Goal: Task Accomplishment & Management: Use online tool/utility

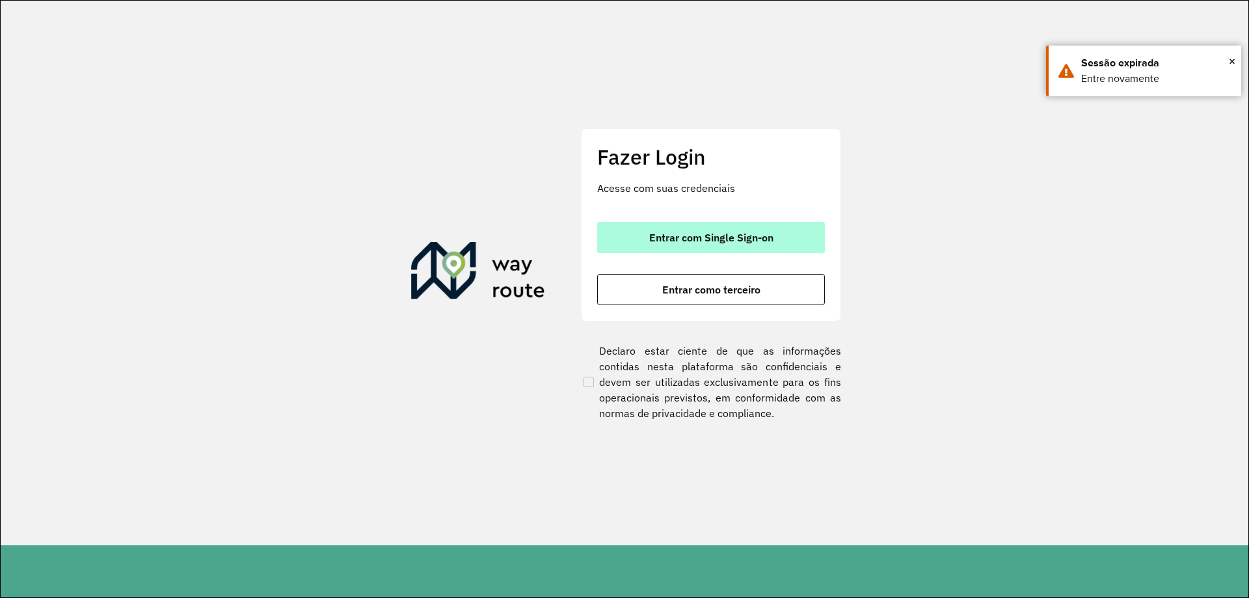
click at [691, 241] on span "Entrar com Single Sign-on" at bounding box center [711, 237] width 124 height 10
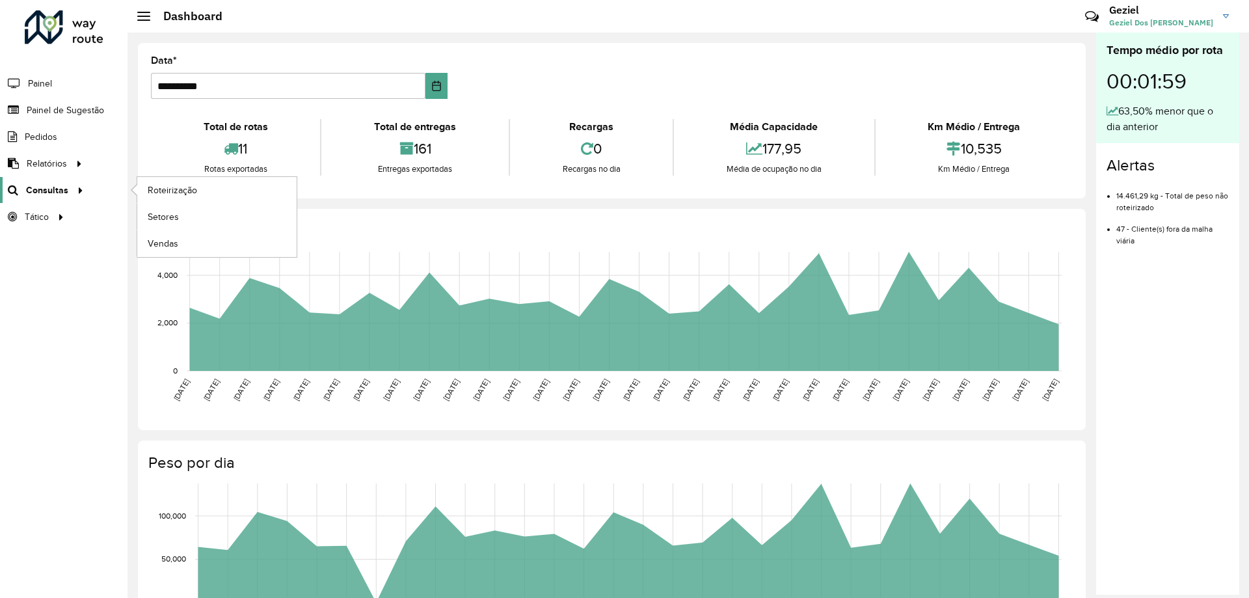
click at [62, 188] on span "Consultas" at bounding box center [47, 190] width 42 height 14
click at [180, 191] on span "Roteirização" at bounding box center [174, 190] width 53 height 14
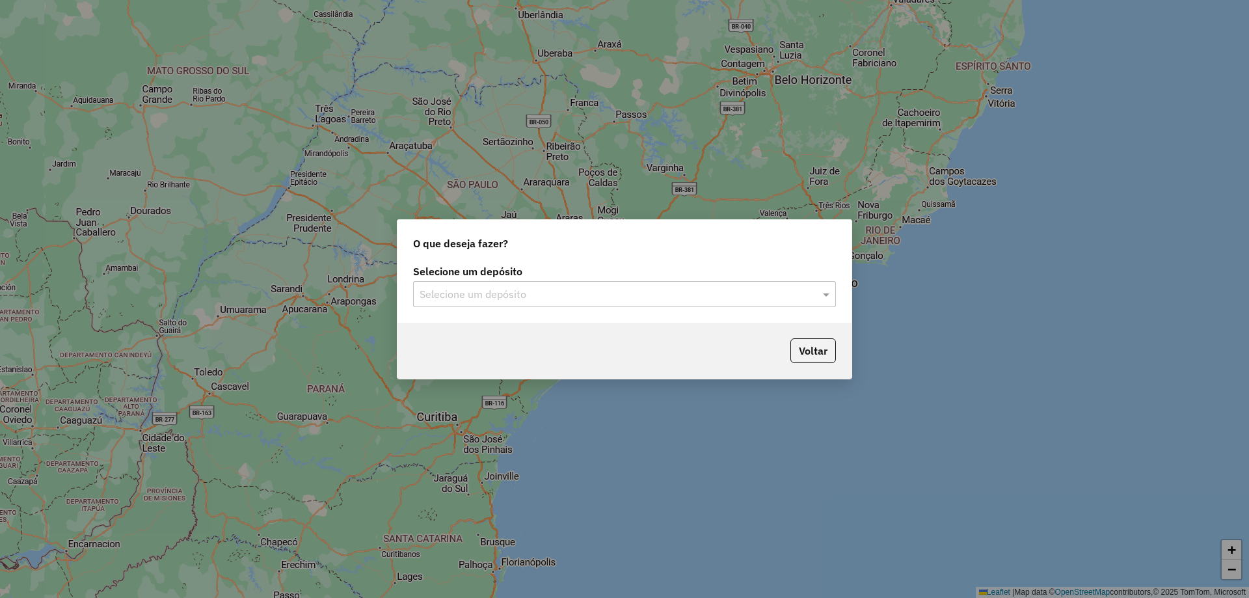
click at [590, 289] on input "text" at bounding box center [612, 295] width 384 height 16
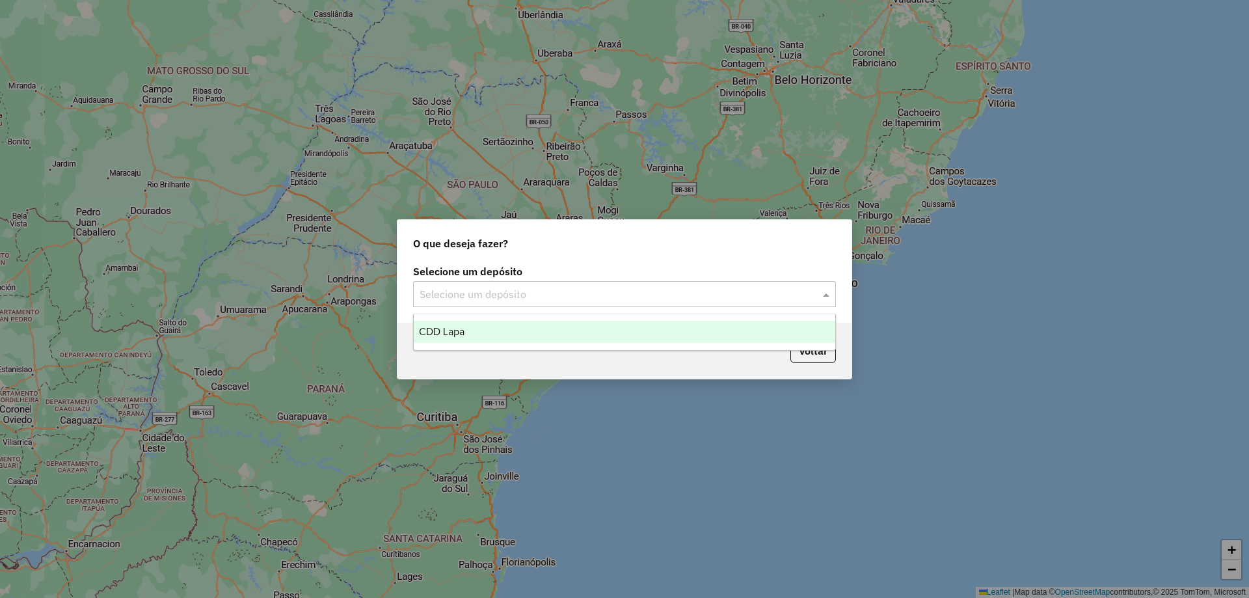
click at [799, 293] on input "text" at bounding box center [612, 295] width 384 height 16
click at [547, 328] on div "CDD Lapa" at bounding box center [624, 332] width 421 height 22
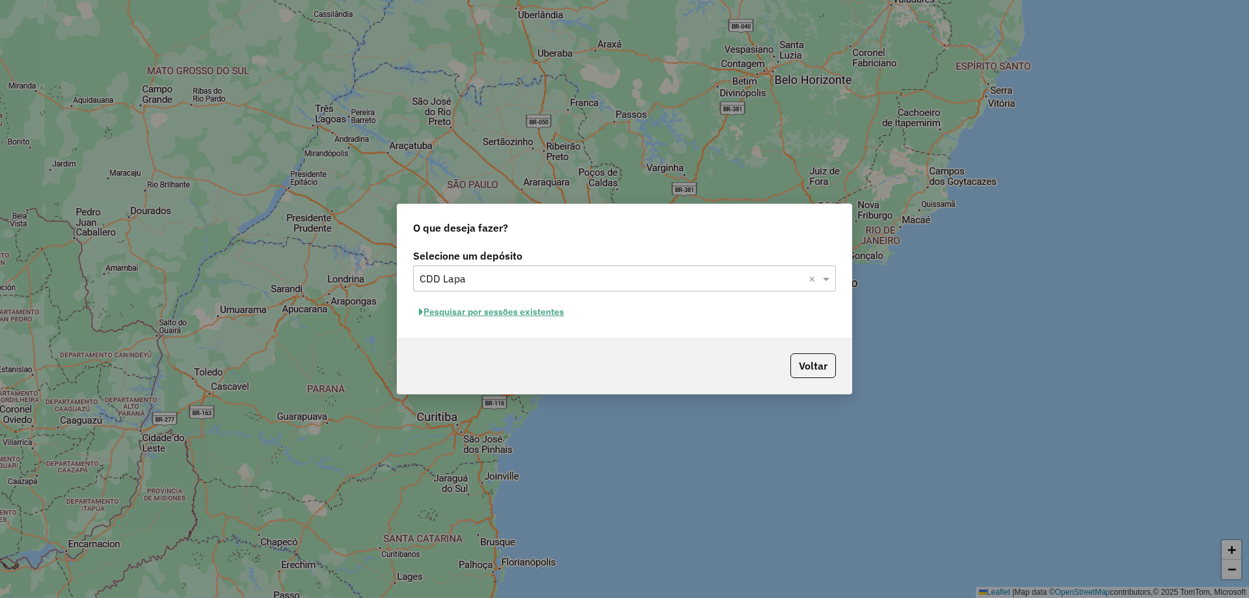
click at [522, 312] on button "Pesquisar por sessões existentes" at bounding box center [491, 312] width 157 height 20
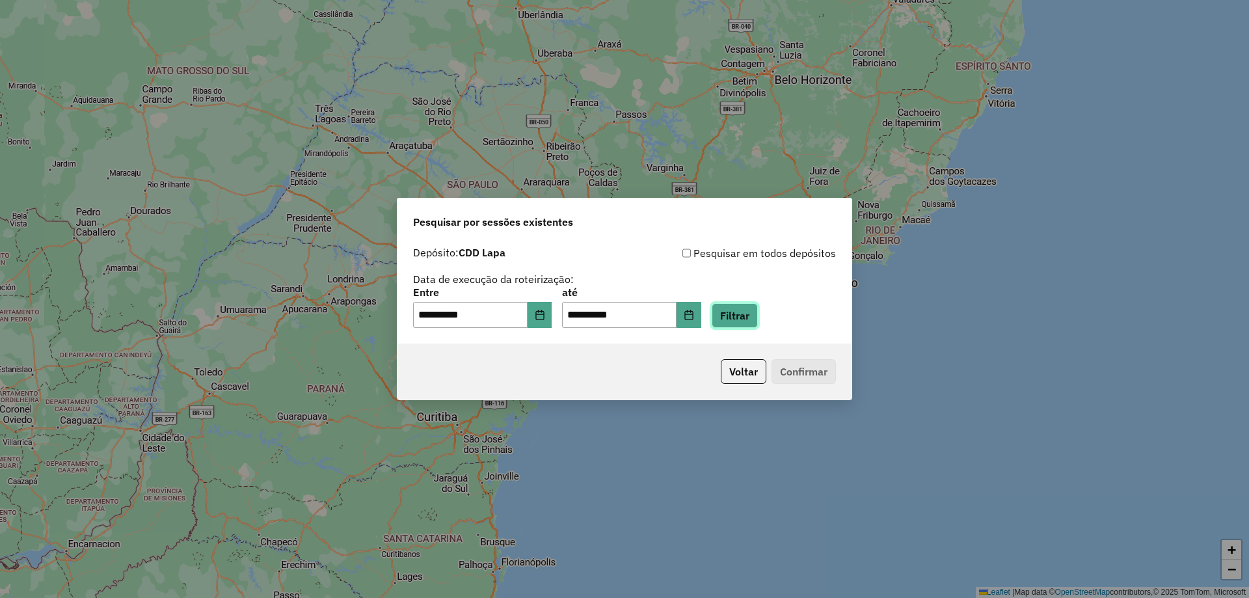
click at [754, 315] on button "Filtrar" at bounding box center [735, 315] width 46 height 25
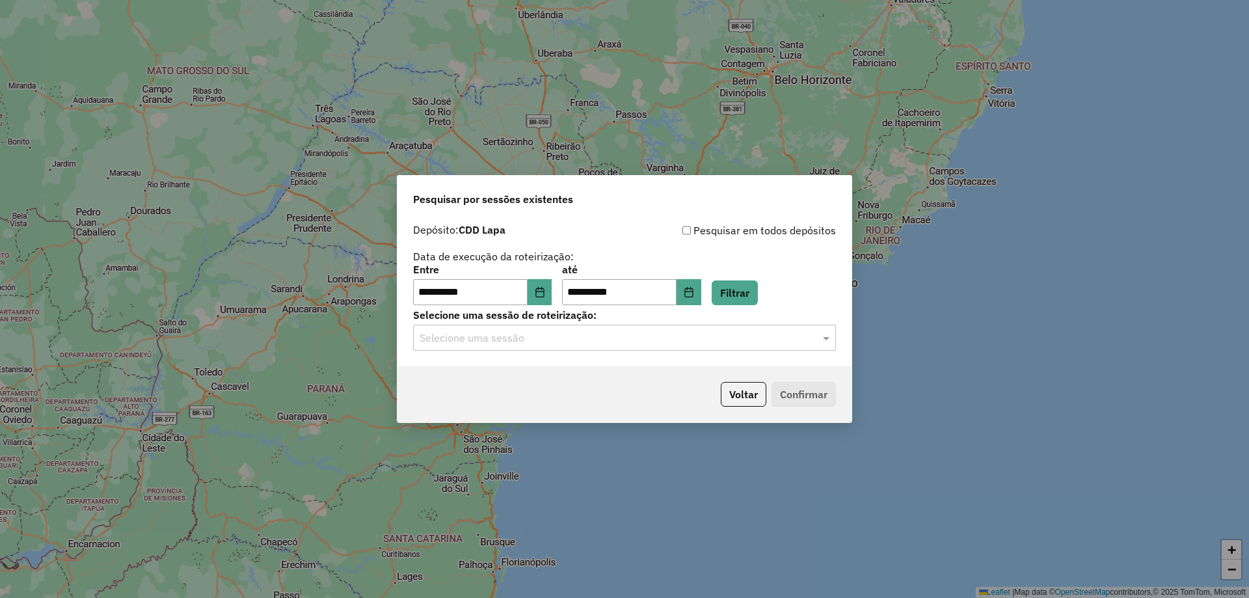
click at [675, 337] on input "text" at bounding box center [612, 338] width 384 height 16
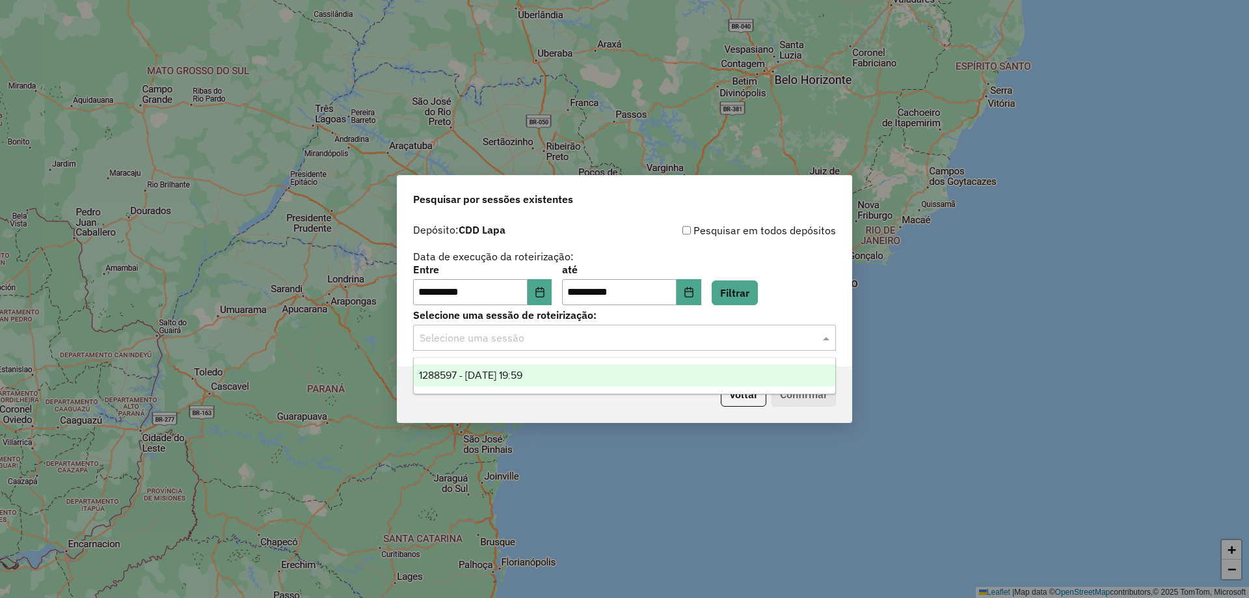
click at [585, 380] on div "1288597 - 04/10/2025 19:59" at bounding box center [624, 375] width 421 height 22
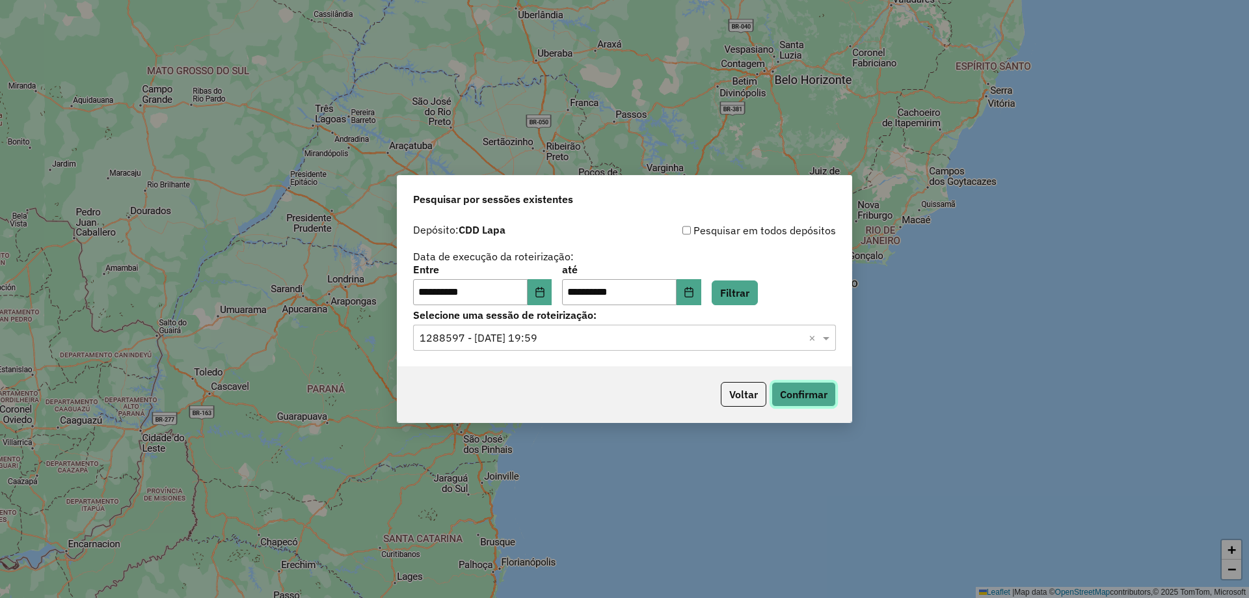
click at [810, 391] on button "Confirmar" at bounding box center [803, 394] width 64 height 25
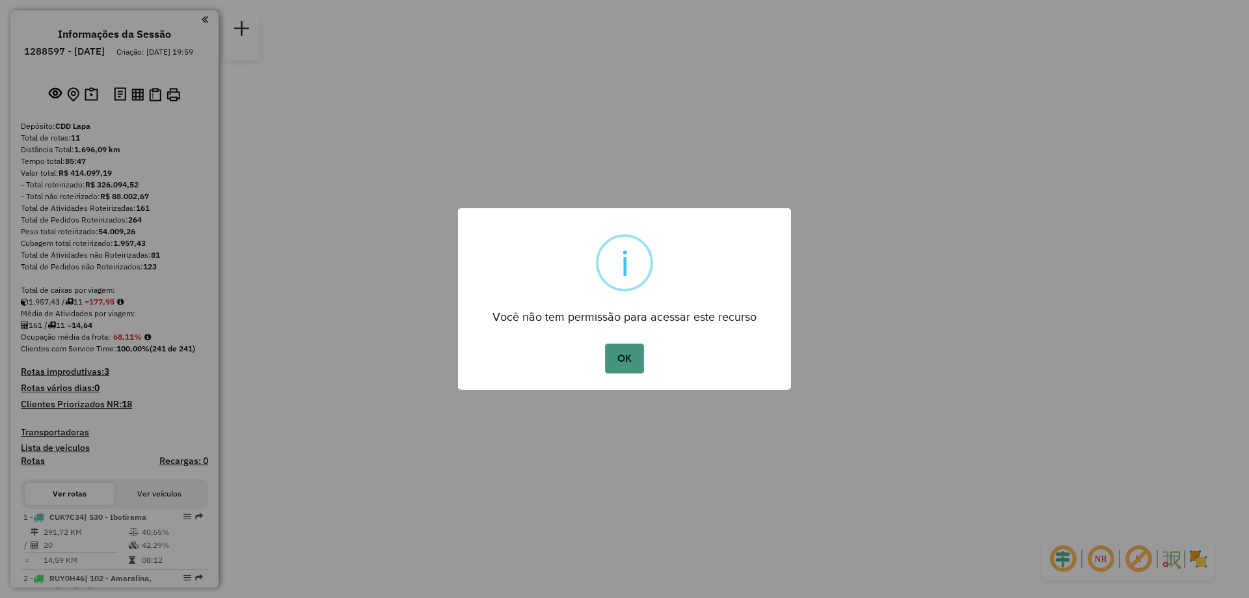
click at [621, 365] on button "OK" at bounding box center [624, 358] width 38 height 30
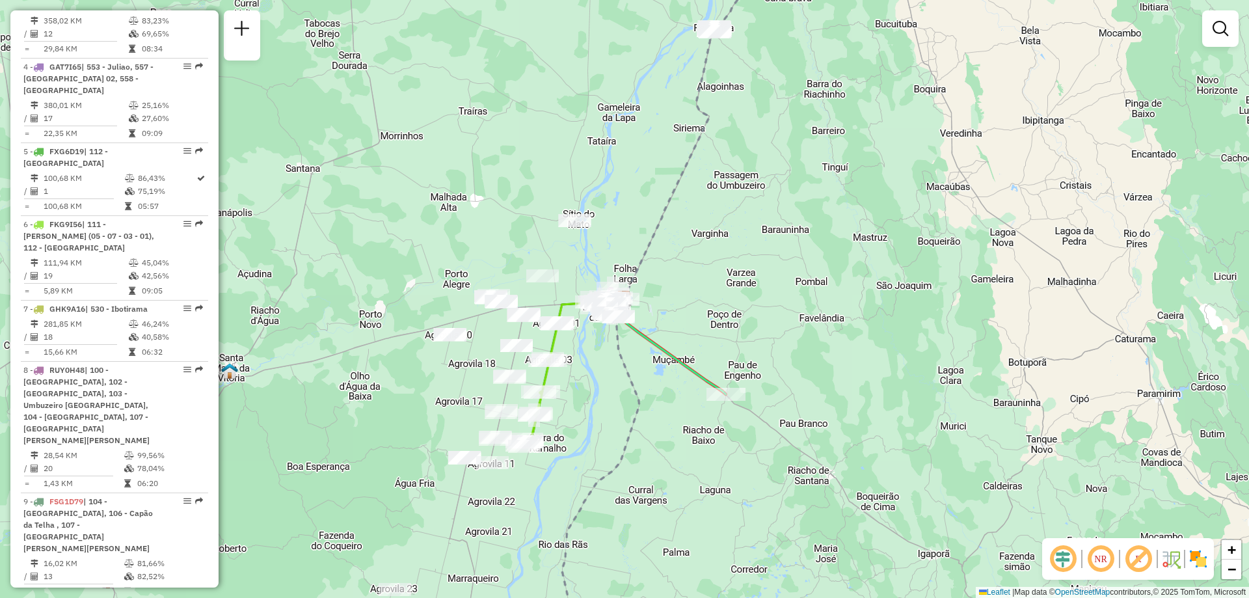
scroll to position [911, 0]
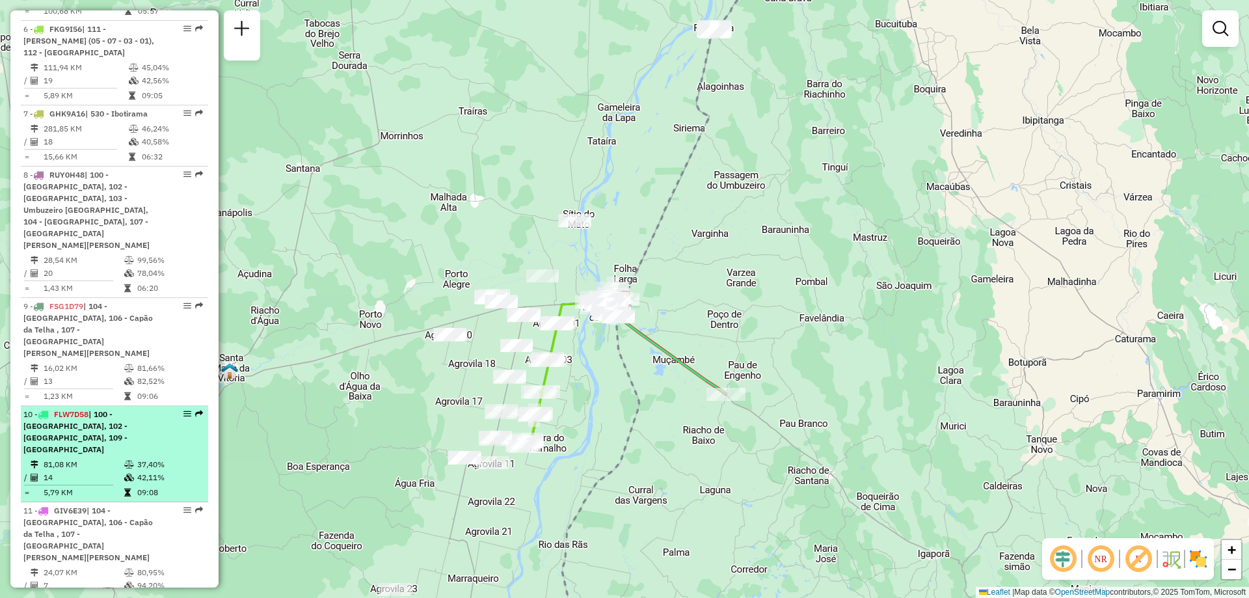
click at [183, 410] on em at bounding box center [187, 414] width 8 height 8
select select "**********"
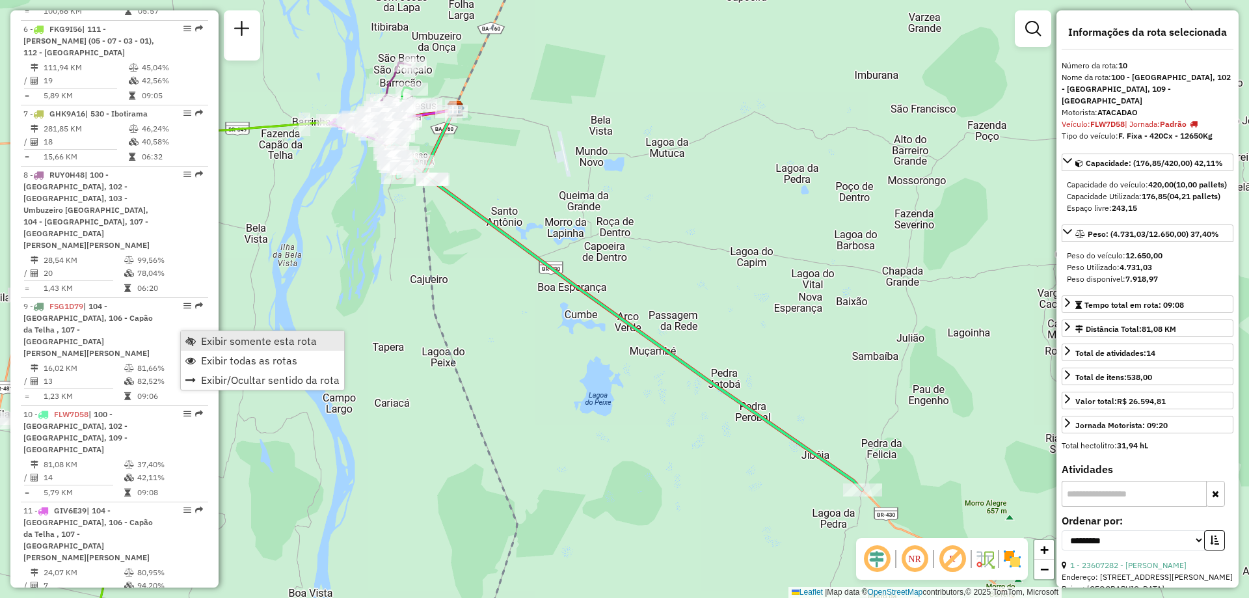
click at [210, 341] on span "Exibir somente esta rota" at bounding box center [259, 341] width 116 height 10
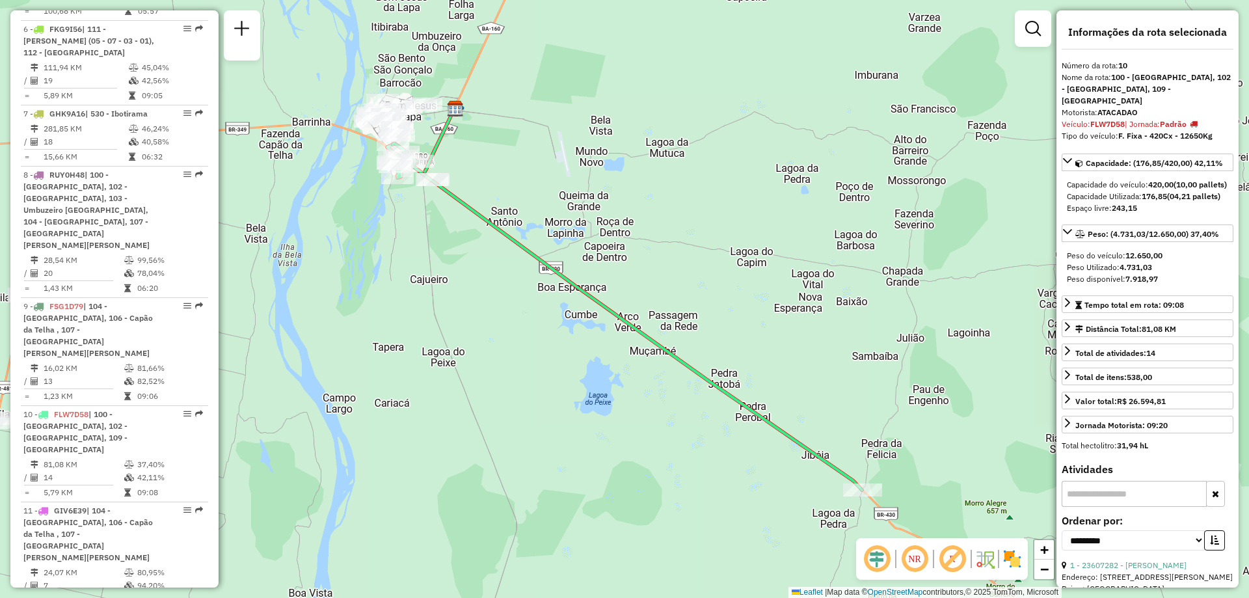
click at [910, 565] on em at bounding box center [914, 558] width 31 height 31
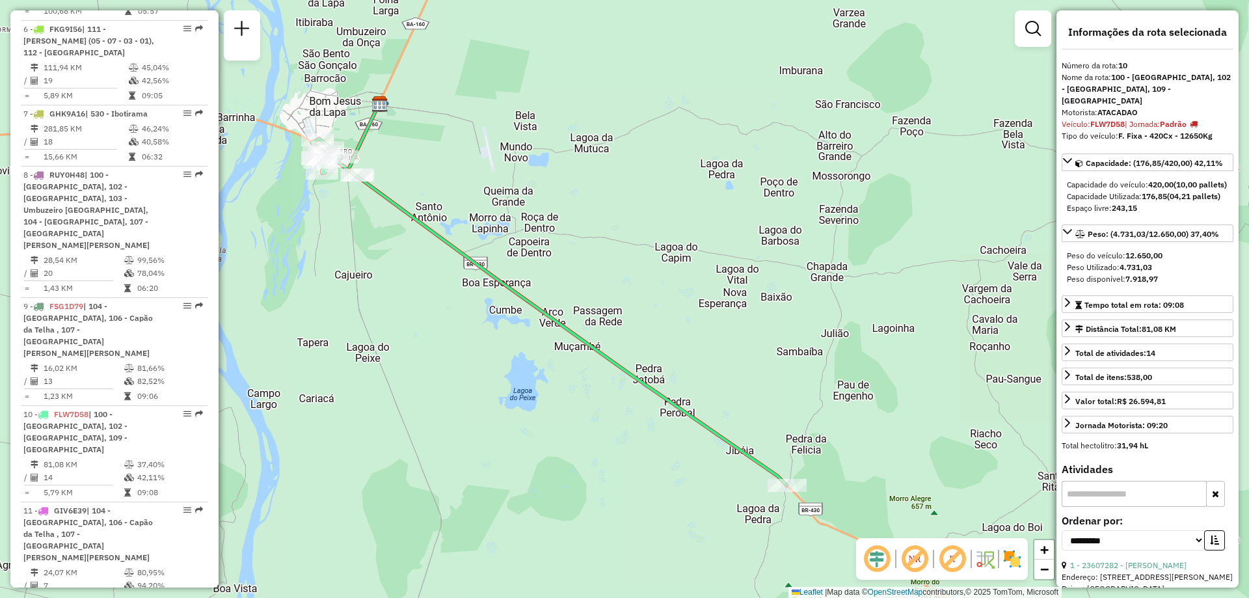
drag, startPoint x: 668, startPoint y: 458, endPoint x: 585, endPoint y: 444, distance: 83.7
click at [585, 444] on div "Janela de atendimento Grade de atendimento Capacidade Transportadoras Veículos …" at bounding box center [624, 299] width 1249 height 598
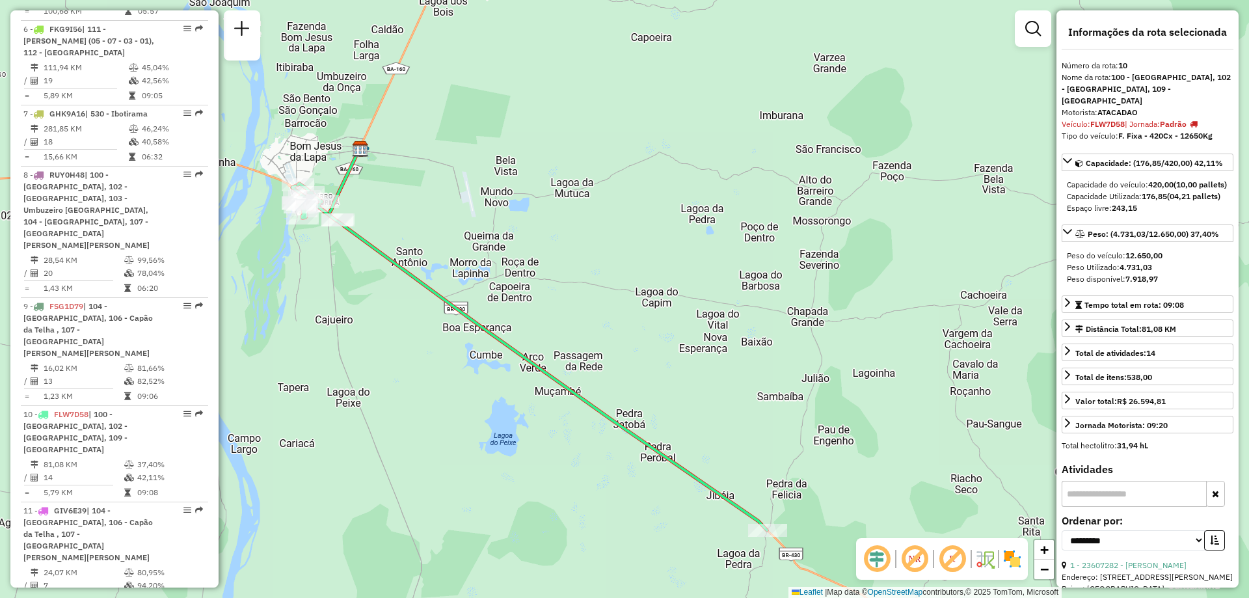
drag, startPoint x: 856, startPoint y: 399, endPoint x: 867, endPoint y: 458, distance: 60.2
click at [886, 464] on div "Janela de atendimento Grade de atendimento Capacidade Transportadoras Veículos …" at bounding box center [624, 299] width 1249 height 598
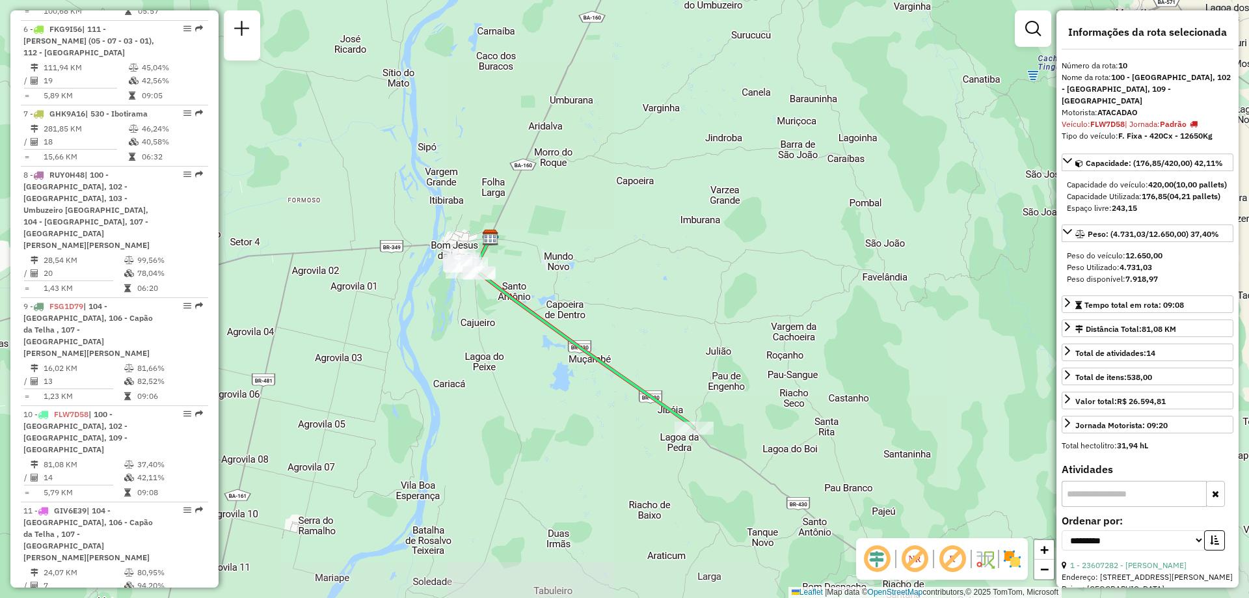
drag, startPoint x: 761, startPoint y: 361, endPoint x: 673, endPoint y: 310, distance: 102.0
click at [673, 310] on div "Janela de atendimento Grade de atendimento Capacidade Transportadoras Veículos …" at bounding box center [624, 299] width 1249 height 598
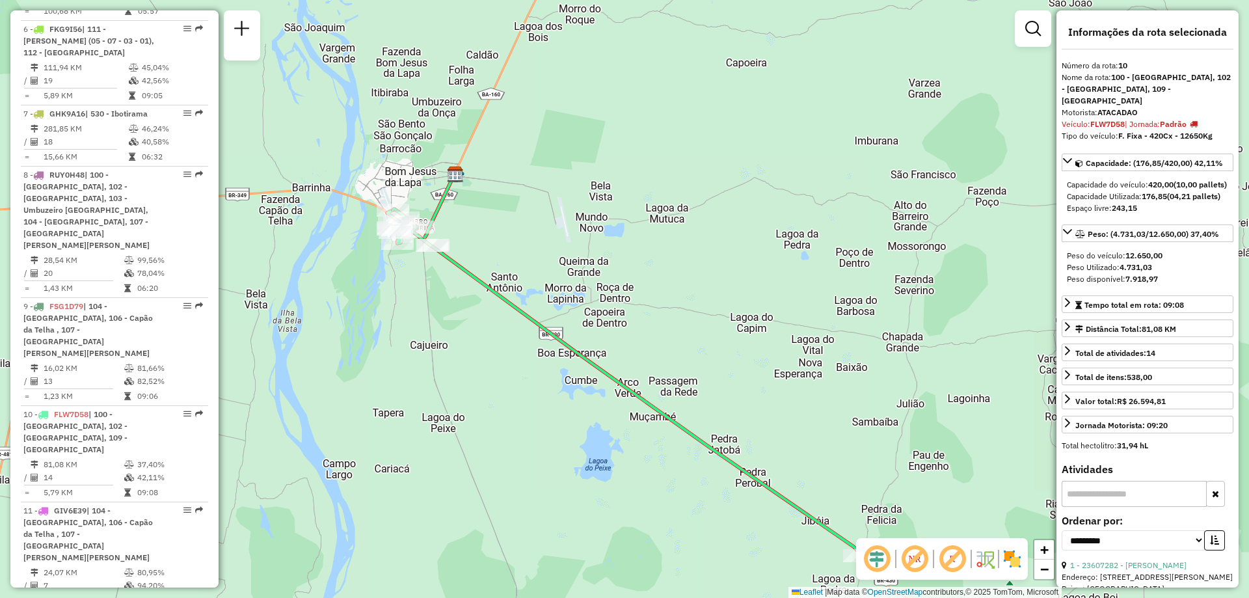
drag, startPoint x: 508, startPoint y: 286, endPoint x: 614, endPoint y: 319, distance: 111.3
click at [614, 319] on div "Janela de atendimento Grade de atendimento Capacidade Transportadoras Veículos …" at bounding box center [624, 299] width 1249 height 598
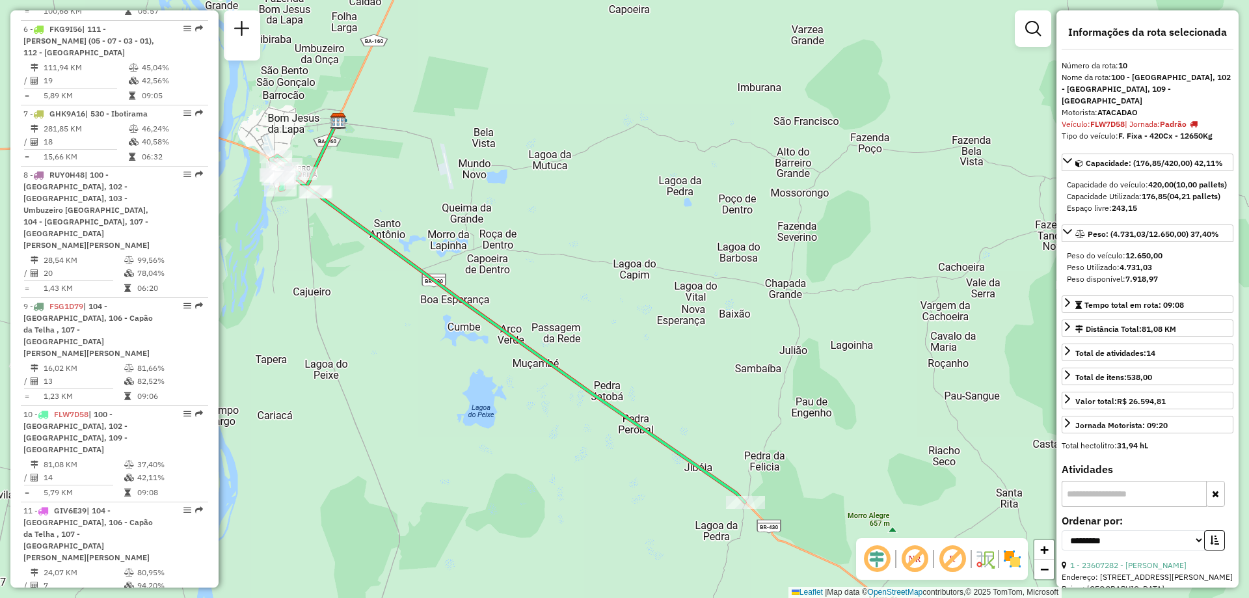
drag, startPoint x: 819, startPoint y: 278, endPoint x: 702, endPoint y: 225, distance: 128.6
click at [702, 225] on div "Janela de atendimento Grade de atendimento Capacidade Transportadoras Veículos …" at bounding box center [624, 299] width 1249 height 598
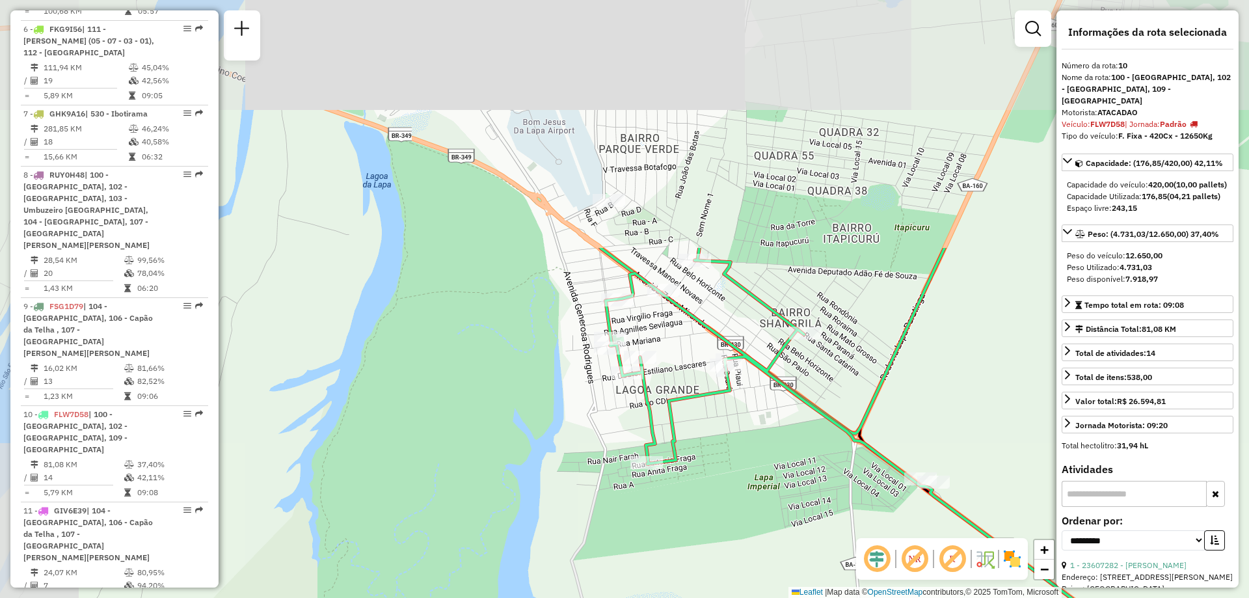
drag, startPoint x: 336, startPoint y: 157, endPoint x: 720, endPoint y: 432, distance: 472.2
click at [720, 432] on div "Janela de atendimento Grade de atendimento Capacidade Transportadoras Veículos …" at bounding box center [624, 299] width 1249 height 598
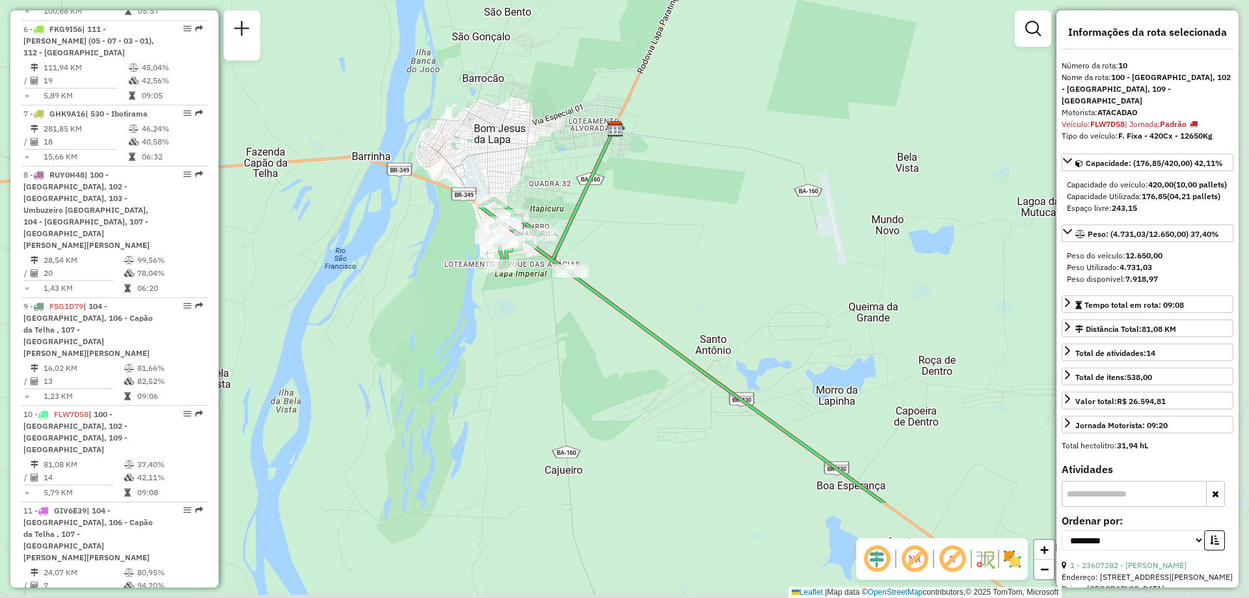
drag, startPoint x: 935, startPoint y: 421, endPoint x: 701, endPoint y: 252, distance: 288.3
click at [701, 252] on div "Janela de atendimento Grade de atendimento Capacidade Transportadoras Veículos …" at bounding box center [624, 299] width 1249 height 598
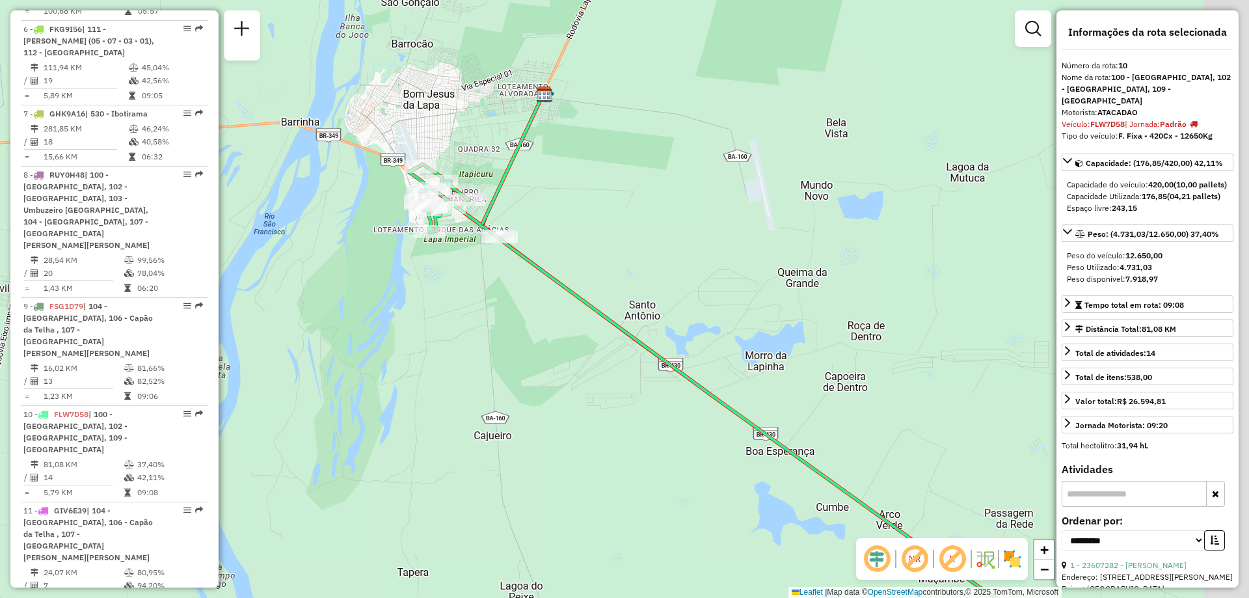
drag, startPoint x: 888, startPoint y: 322, endPoint x: 816, endPoint y: 291, distance: 79.0
click at [819, 295] on div "Janela de atendimento Grade de atendimento Capacidade Transportadoras Veículos …" at bounding box center [624, 299] width 1249 height 598
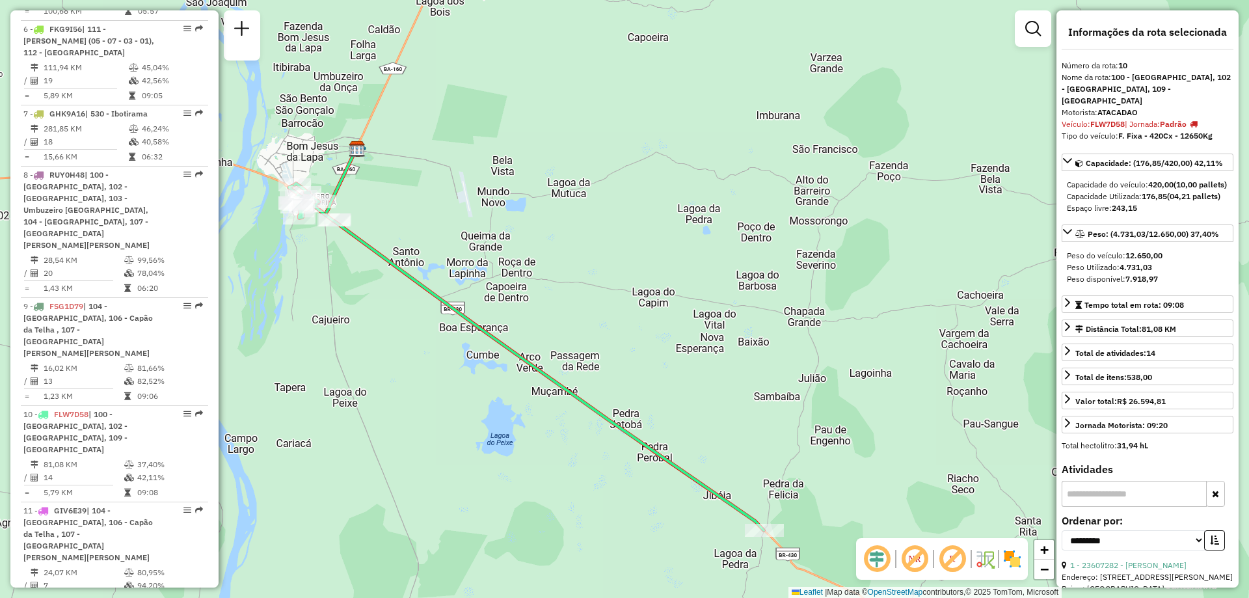
drag, startPoint x: 823, startPoint y: 320, endPoint x: 533, endPoint y: 301, distance: 290.7
click at [533, 301] on div "Janela de atendimento Grade de atendimento Capacidade Transportadoras Veículos …" at bounding box center [624, 299] width 1249 height 598
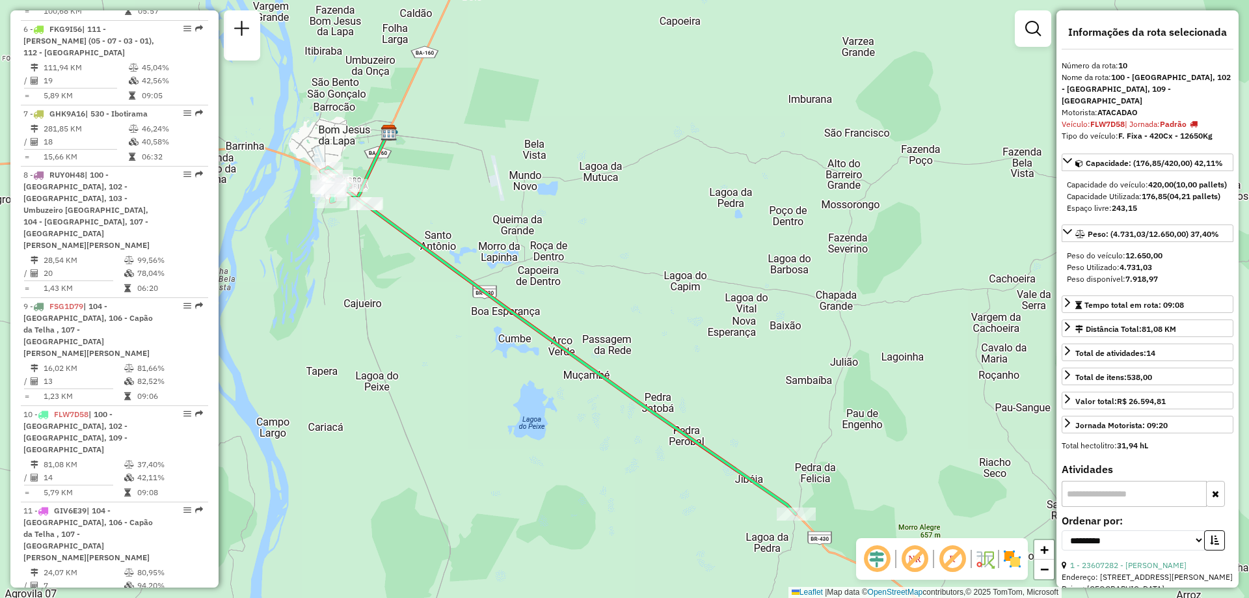
drag, startPoint x: 741, startPoint y: 406, endPoint x: 783, endPoint y: 388, distance: 45.7
click at [783, 388] on div "Janela de atendimento Grade de atendimento Capacidade Transportadoras Veículos …" at bounding box center [624, 299] width 1249 height 598
